Goal: Information Seeking & Learning: Learn about a topic

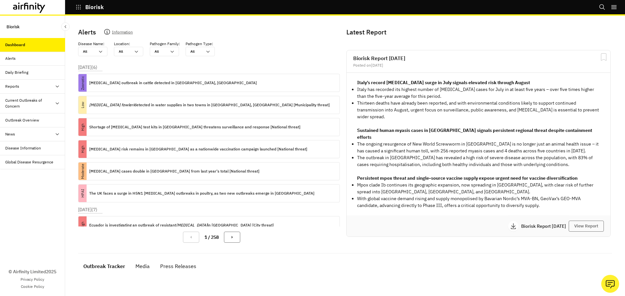
click at [114, 29] on p "Information" at bounding box center [122, 33] width 21 height 9
click at [19, 63] on div "Alerts" at bounding box center [32, 59] width 65 height 14
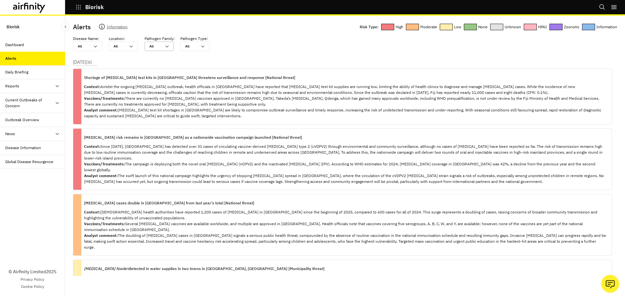
click at [166, 47] on icon at bounding box center [166, 47] width 3 height 2
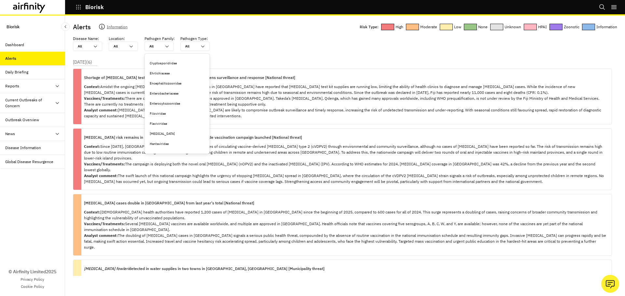
scroll to position [187, 0]
click at [189, 106] on div "Filoviridae" at bounding box center [177, 105] width 55 height 5
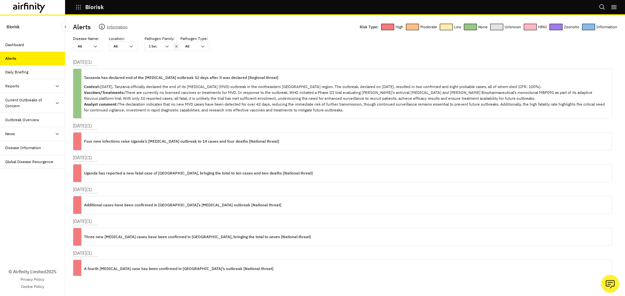
click at [37, 74] on div "Daily Briefing" at bounding box center [35, 72] width 60 height 6
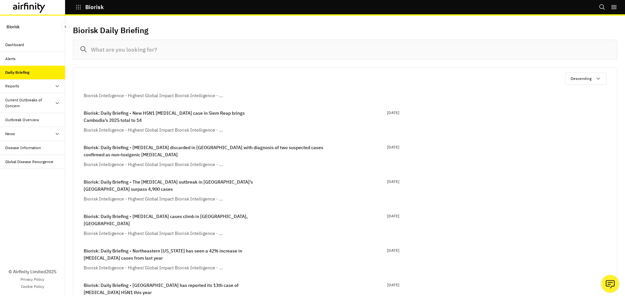
scroll to position [293, 0]
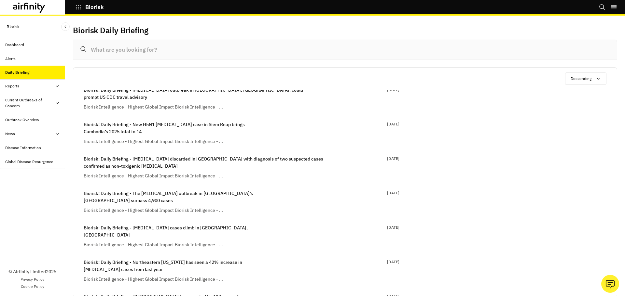
click at [32, 90] on div "Reports" at bounding box center [32, 86] width 65 height 14
click at [29, 100] on div "Reports" at bounding box center [37, 100] width 55 height 6
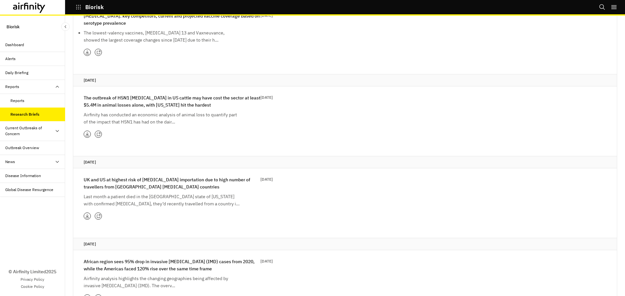
scroll to position [130, 0]
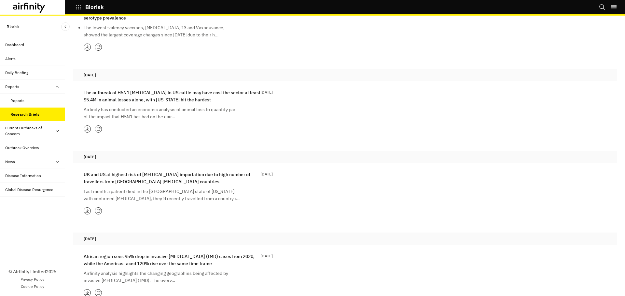
click at [191, 177] on p "UK and US at highest risk of [MEDICAL_DATA] importation due to high number of t…" at bounding box center [172, 178] width 177 height 14
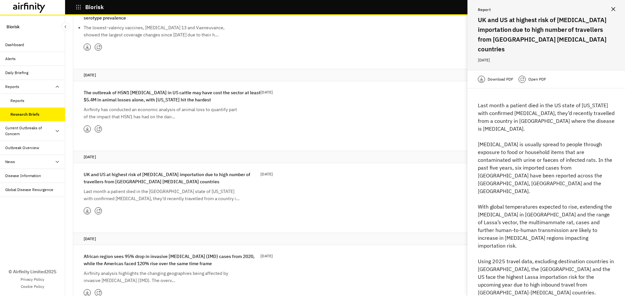
click at [502, 76] on p "Download PDF" at bounding box center [501, 79] width 26 height 7
click at [29, 132] on div "Current Outbreaks of Concern" at bounding box center [29, 131] width 49 height 12
drag, startPoint x: 21, startPoint y: 162, endPoint x: 25, endPoint y: 162, distance: 4.2
click at [21, 162] on div "Mpox" at bounding box center [37, 162] width 55 height 6
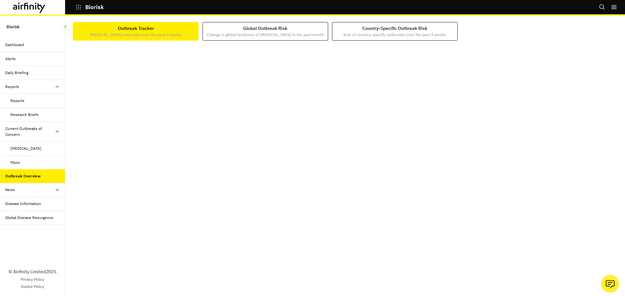
click at [39, 208] on div "Disease Information" at bounding box center [32, 204] width 65 height 14
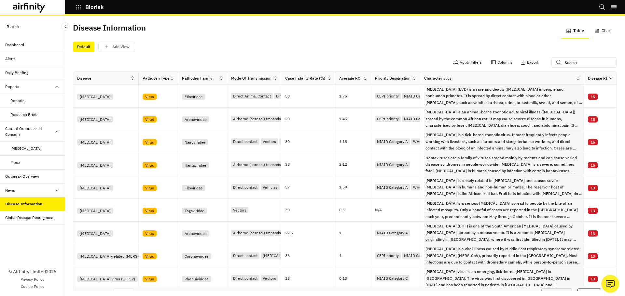
click at [363, 75] on div at bounding box center [367, 79] width 8 height 8
click at [340, 111] on div "Sort Ascending" at bounding box center [335, 108] width 67 height 15
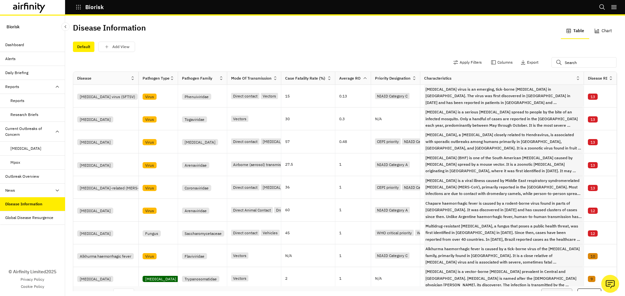
click at [364, 78] on icon at bounding box center [365, 78] width 5 height 5
click at [340, 122] on div "Sort Descending" at bounding box center [335, 122] width 67 height 15
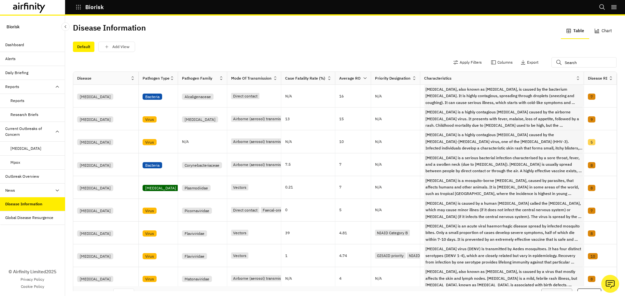
scroll to position [0, 10]
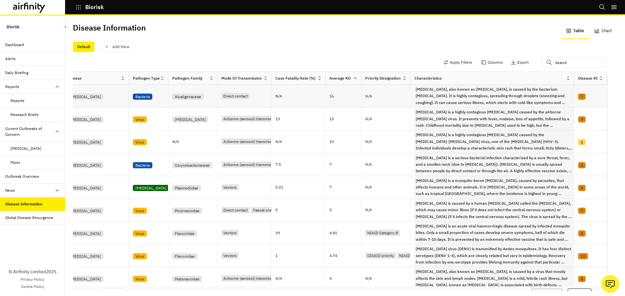
click at [89, 97] on div "[MEDICAL_DATA]" at bounding box center [97, 95] width 61 height 7
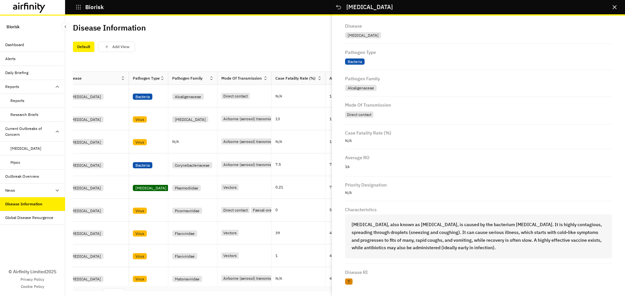
scroll to position [7, 0]
click at [616, 8] on icon "Close" at bounding box center [615, 7] width 4 height 4
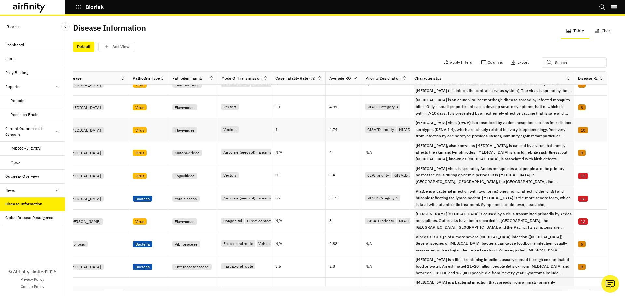
scroll to position [130, 0]
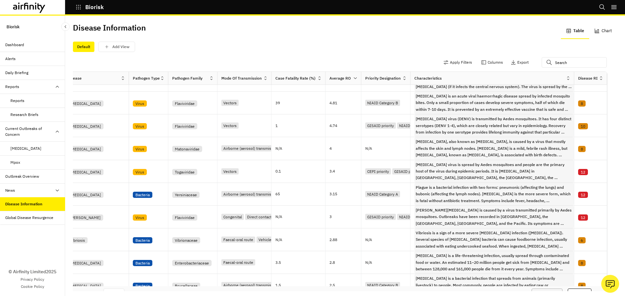
drag, startPoint x: 372, startPoint y: 284, endPoint x: 312, endPoint y: 286, distance: 59.6
click at [312, 287] on div "Rows per page: 25 Showing 1 to 25 of 95 results Previous Next" at bounding box center [335, 295] width 544 height 16
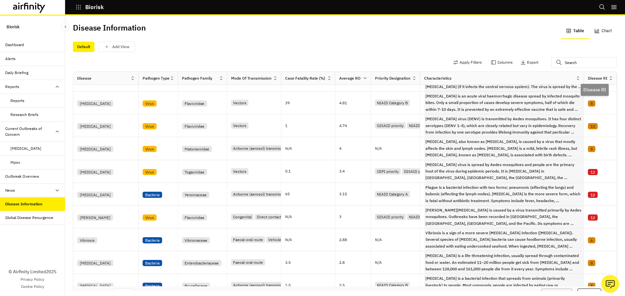
click at [595, 79] on div "Disease RI" at bounding box center [598, 79] width 20 height 6
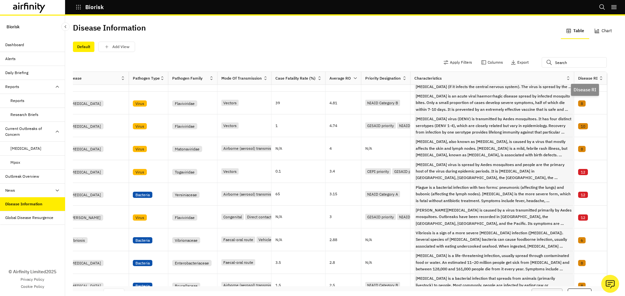
click at [584, 77] on div "Disease RI" at bounding box center [588, 79] width 20 height 6
click at [579, 76] on div "Disease RI" at bounding box center [588, 79] width 20 height 6
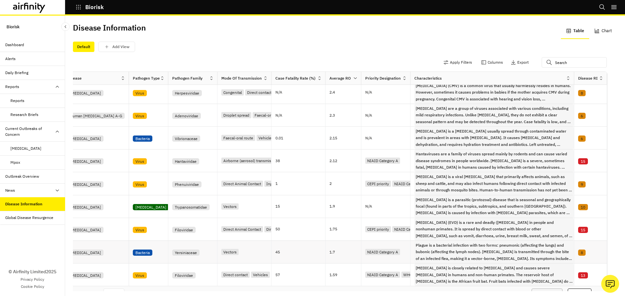
scroll to position [17, 10]
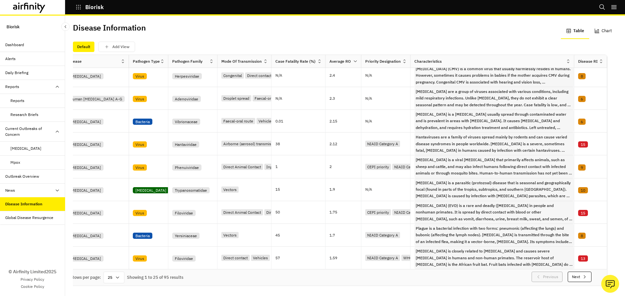
click at [117, 275] on icon at bounding box center [117, 277] width 5 height 5
click at [296, 270] on div "Rows per page: 25 Showing 1 to 25 of 95 results Previous Next" at bounding box center [335, 278] width 544 height 16
click at [94, 233] on div "[MEDICAL_DATA]" at bounding box center [85, 236] width 36 height 6
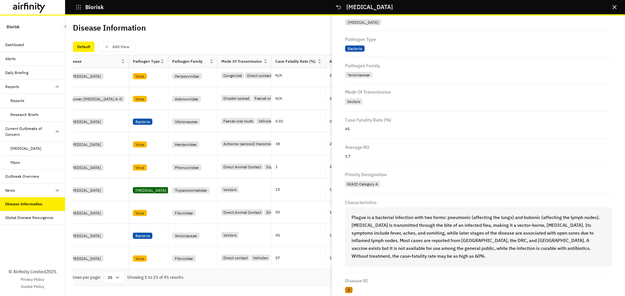
scroll to position [29, 0]
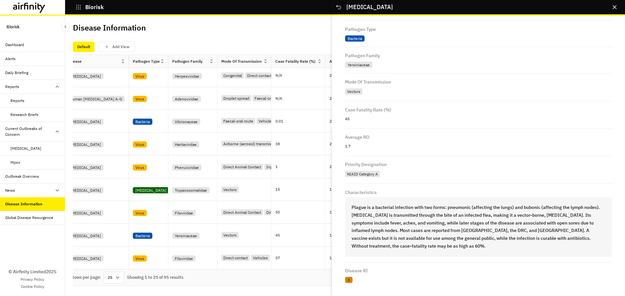
click at [349, 279] on div "8" at bounding box center [348, 280] width 7 height 6
click at [275, 38] on div "Disease Information Table Chart" at bounding box center [345, 30] width 544 height 15
click at [614, 7] on icon "Close" at bounding box center [615, 7] width 4 height 4
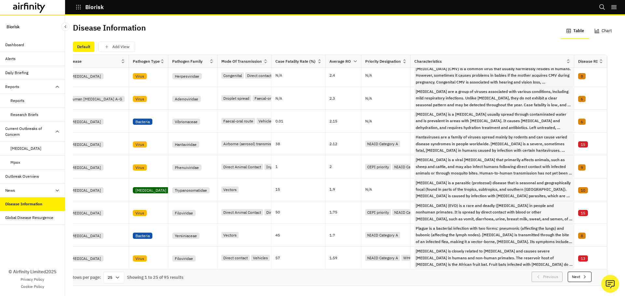
drag, startPoint x: 52, startPoint y: 219, endPoint x: 100, endPoint y: 221, distance: 47.9
click at [52, 219] on div "Global Disease Resurgence" at bounding box center [29, 218] width 48 height 6
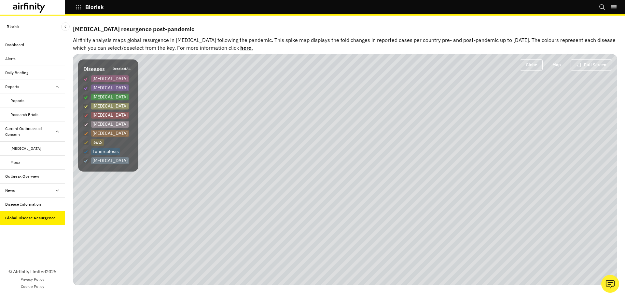
click at [21, 44] on div "Dashboard" at bounding box center [14, 45] width 19 height 6
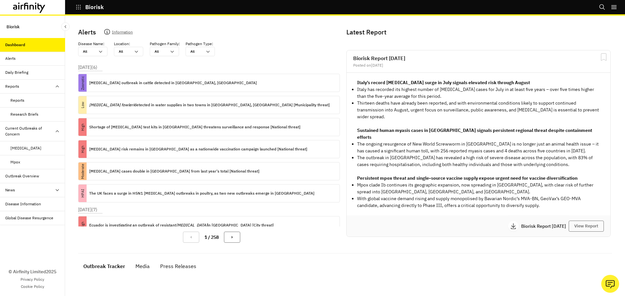
click at [32, 57] on div "Alerts" at bounding box center [35, 59] width 60 height 6
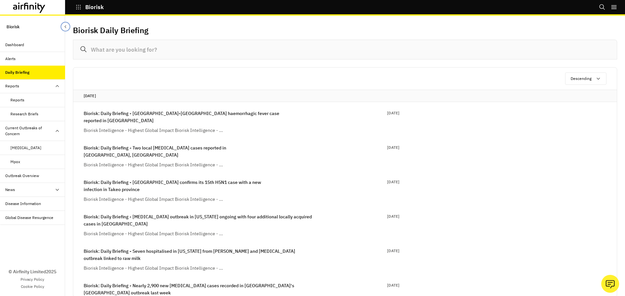
click at [64, 29] on icon "Close Sidebar" at bounding box center [65, 26] width 5 height 5
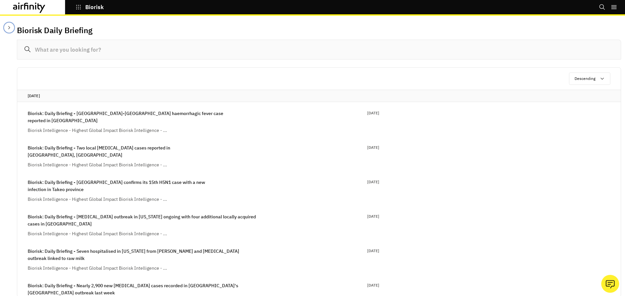
click at [9, 28] on icon "Close Sidebar" at bounding box center [9, 27] width 5 height 5
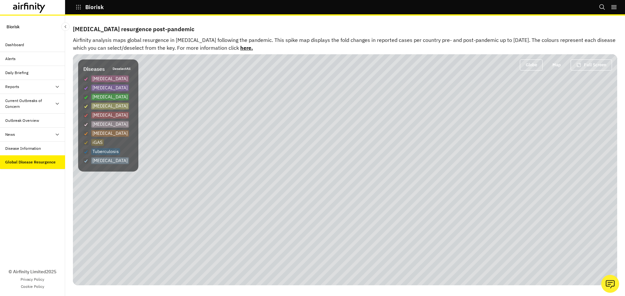
click at [23, 7] on icon at bounding box center [29, 8] width 33 height 10
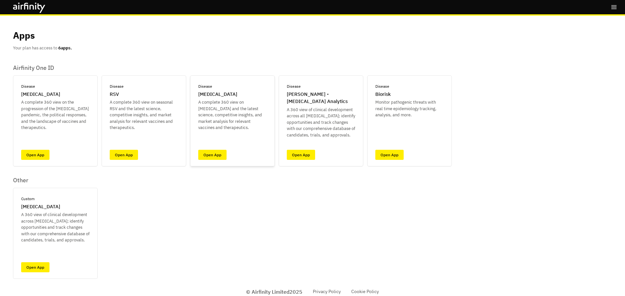
drag, startPoint x: 214, startPoint y: 96, endPoint x: 214, endPoint y: 92, distance: 4.3
click at [214, 92] on p "[MEDICAL_DATA]" at bounding box center [217, 94] width 39 height 7
